Goal: Find specific page/section: Find specific page/section

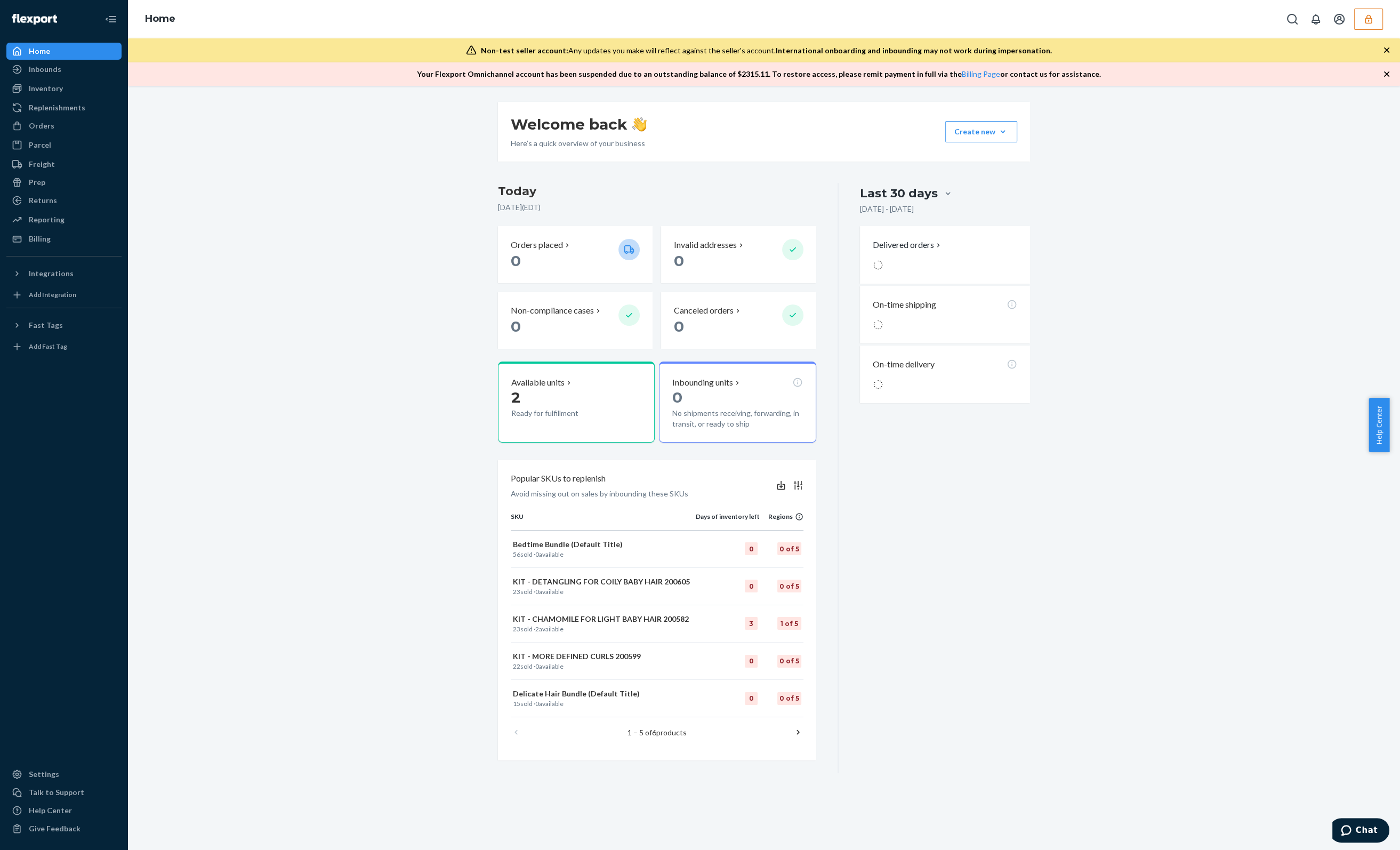
click at [1373, 21] on button "button" at bounding box center [1369, 19] width 29 height 21
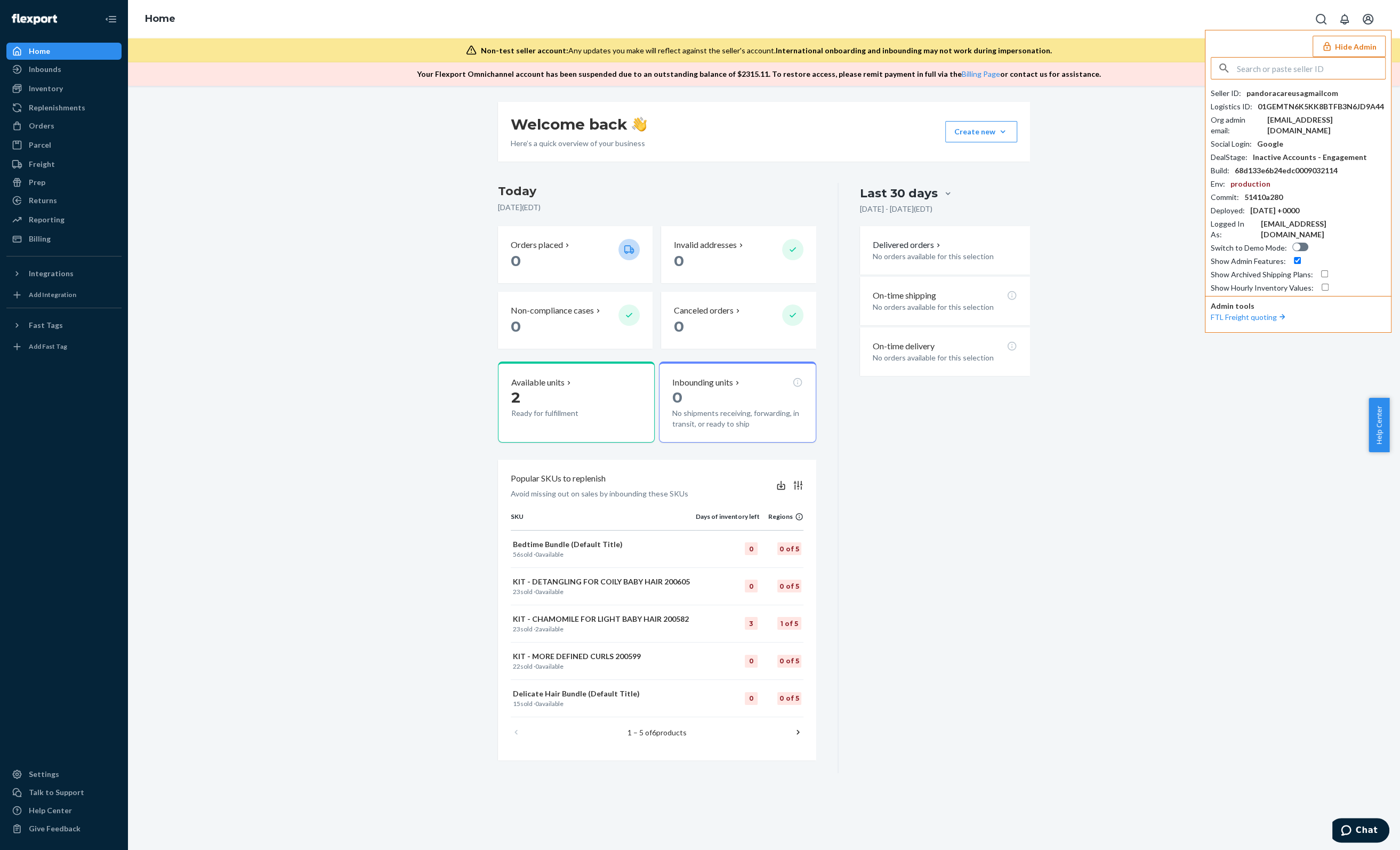
click at [1254, 67] on input "text" at bounding box center [1311, 67] width 148 height 21
type input "jhordanariusicloudcom"
click at [1326, 96] on span "jhordanariusicloudcom" at bounding box center [1284, 93] width 124 height 11
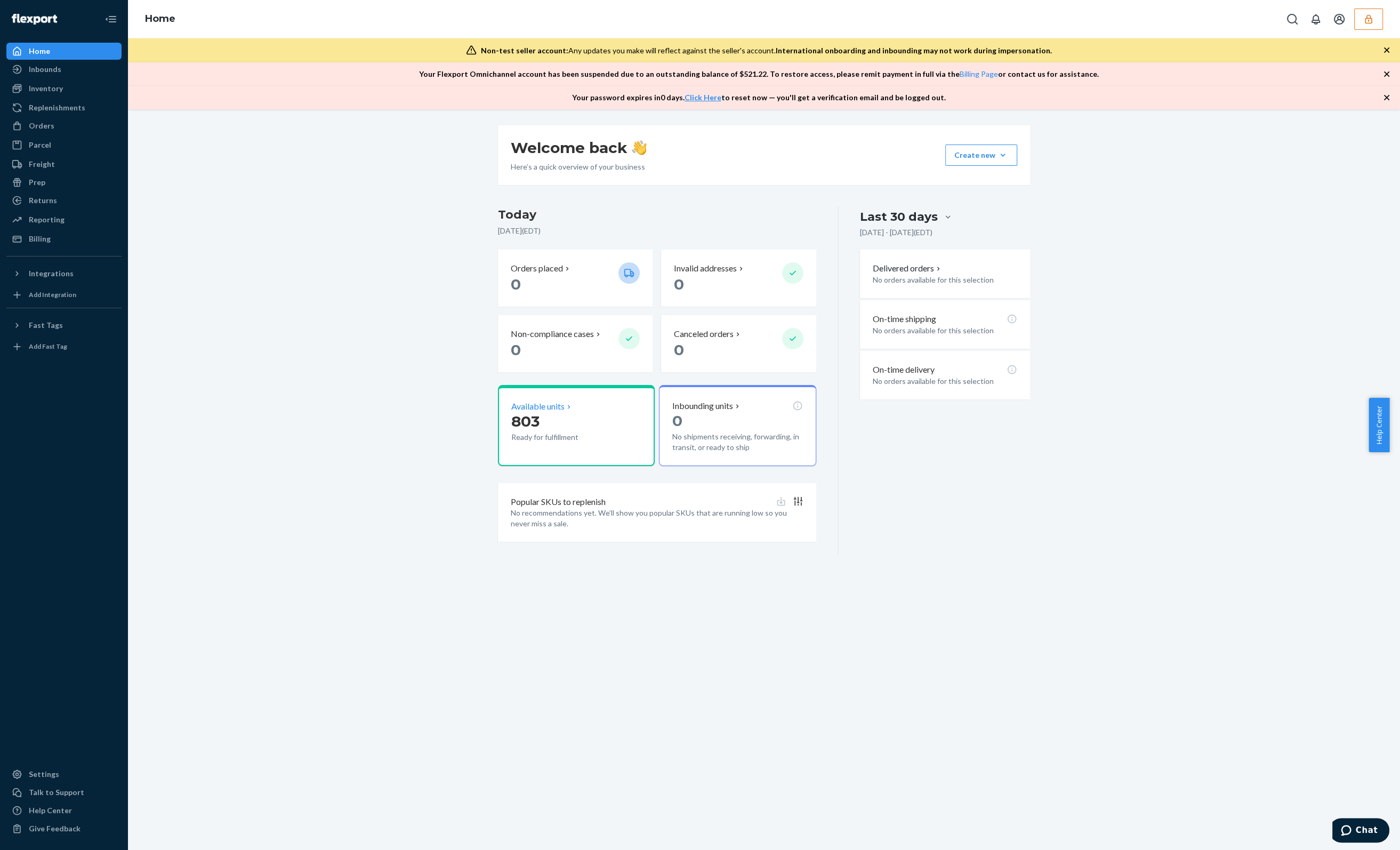
click at [523, 399] on div "Available units 803 Ready for fulfillment" at bounding box center [576, 426] width 157 height 81
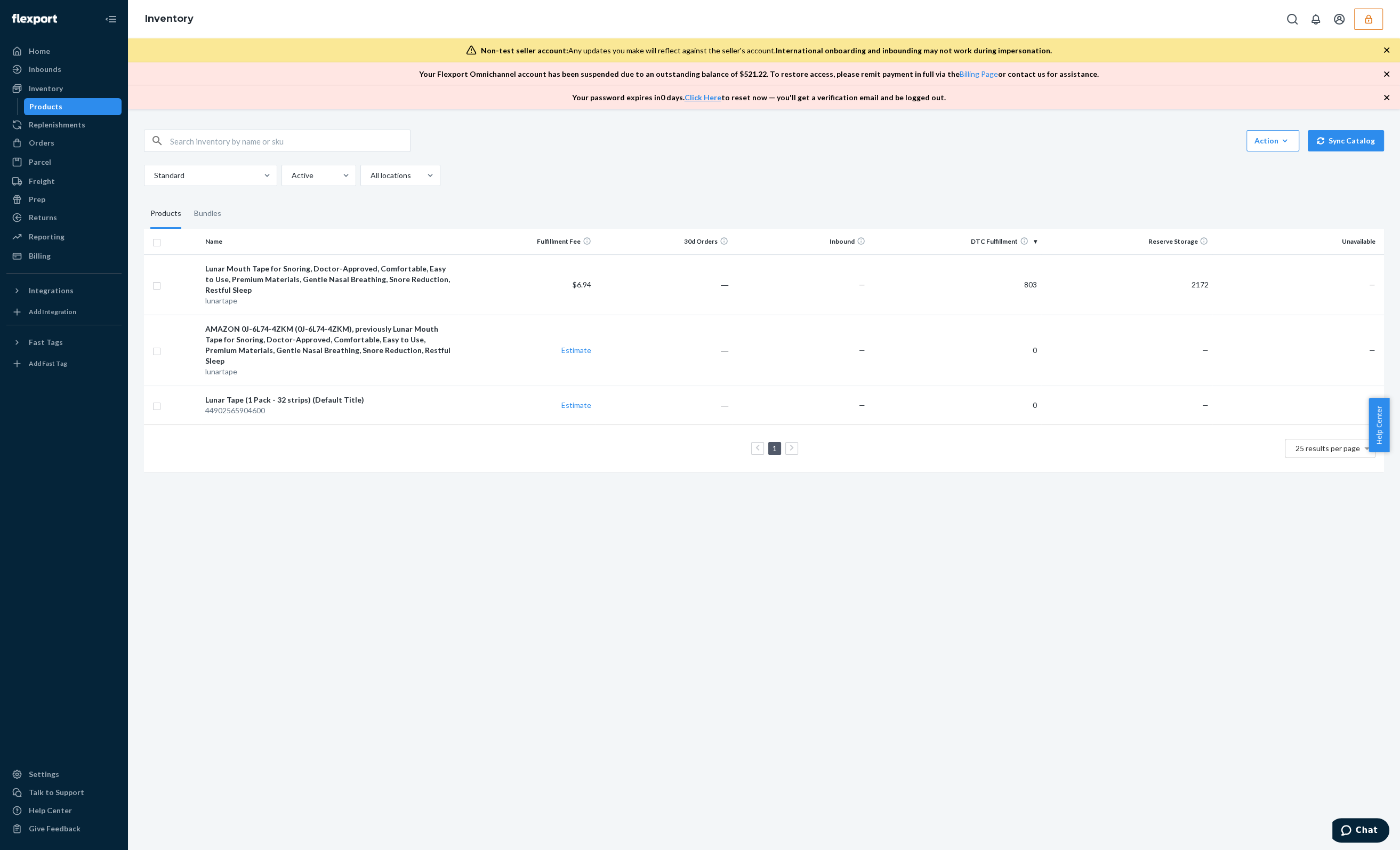
click at [752, 15] on div "Inventory" at bounding box center [764, 19] width 1272 height 38
